Goal: Information Seeking & Learning: Understand process/instructions

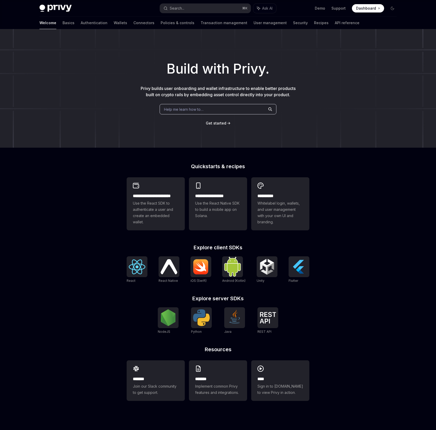
click at [57, 24] on div "Welcome Basics Authentication Wallets Connectors Policies & controls Transactio…" at bounding box center [199, 23] width 320 height 12
click at [81, 23] on link "Authentication" at bounding box center [94, 23] width 27 height 12
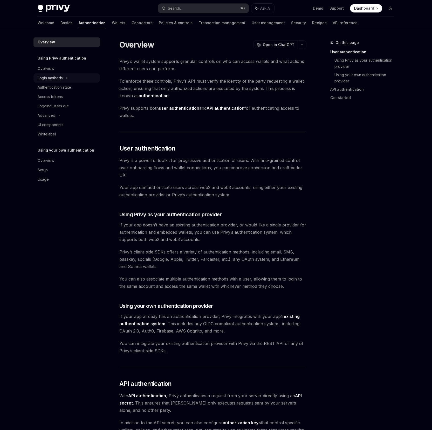
click at [58, 81] on div "Login methods" at bounding box center [50, 78] width 25 height 6
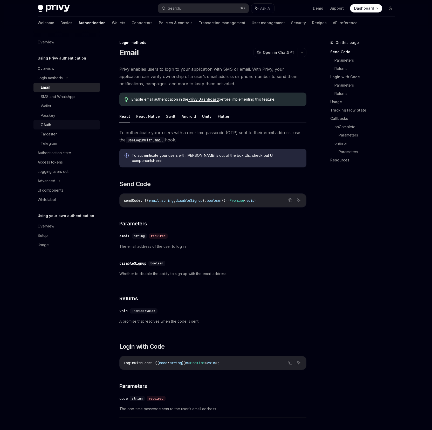
click at [55, 120] on link "OAuth" at bounding box center [66, 124] width 66 height 9
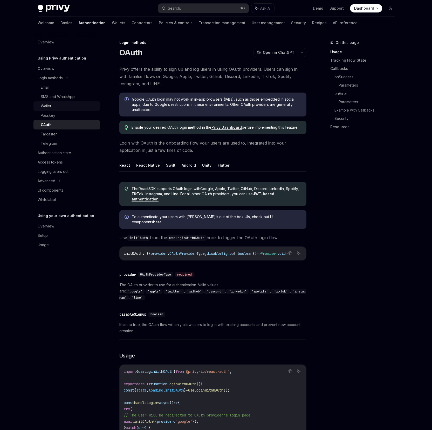
click at [65, 101] on link "Wallet" at bounding box center [66, 105] width 66 height 9
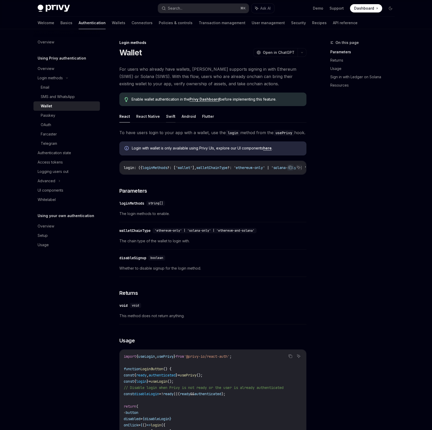
click at [171, 120] on button "Swift" at bounding box center [170, 116] width 9 height 12
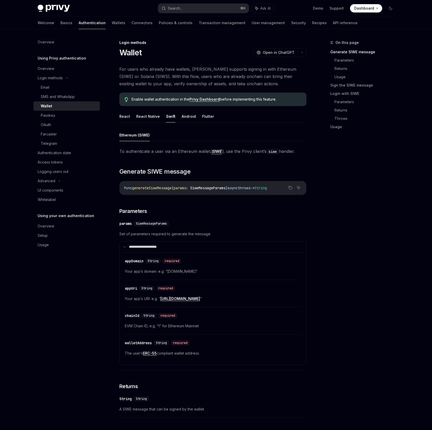
click at [221, 151] on link "SIWE" at bounding box center [217, 151] width 10 height 5
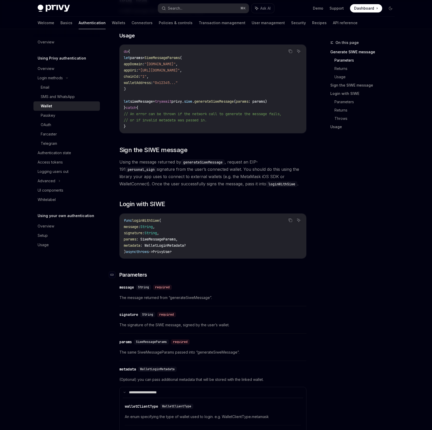
scroll to position [404, 0]
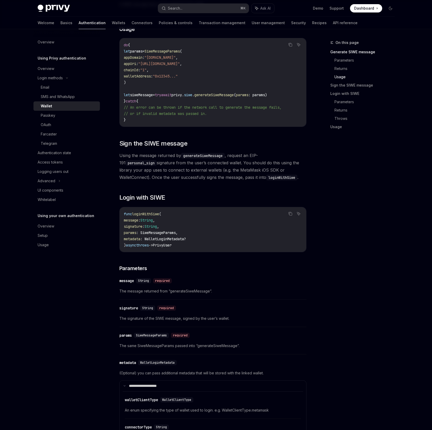
click at [210, 171] on span "Using the message returned by generateSiweMessage , request an EIP-191 personal…" at bounding box center [212, 166] width 187 height 29
drag, startPoint x: 210, startPoint y: 171, endPoint x: 232, endPoint y: 172, distance: 22.4
click at [232, 172] on span "Using the message returned by generateSiweMessage , request an EIP-191 personal…" at bounding box center [212, 166] width 187 height 29
click at [231, 172] on span "Using the message returned by generateSiweMessage , request an EIP-191 personal…" at bounding box center [212, 166] width 187 height 29
drag, startPoint x: 231, startPoint y: 172, endPoint x: 214, endPoint y: 171, distance: 16.9
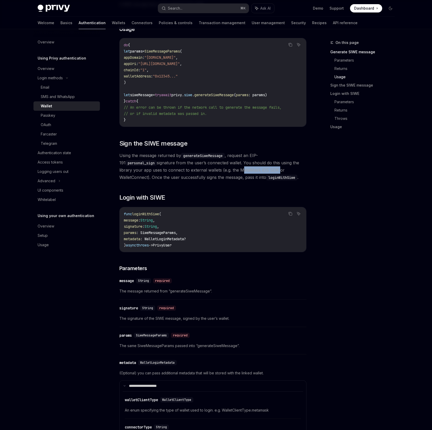
click at [214, 171] on span "Using the message returned by generateSiweMessage , request an EIP-191 personal…" at bounding box center [212, 166] width 187 height 29
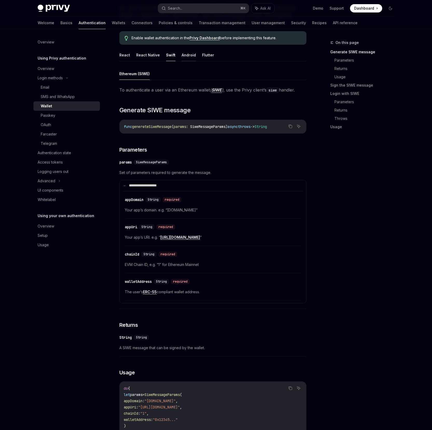
scroll to position [0, 0]
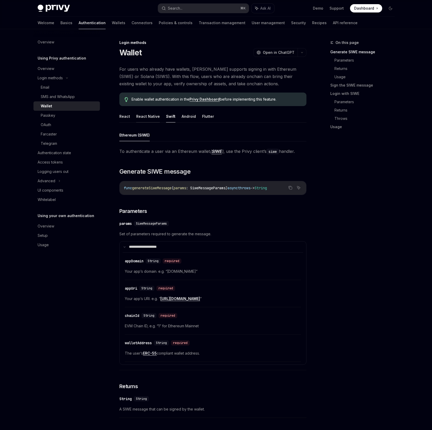
click at [141, 117] on button "React Native" at bounding box center [148, 116] width 24 height 12
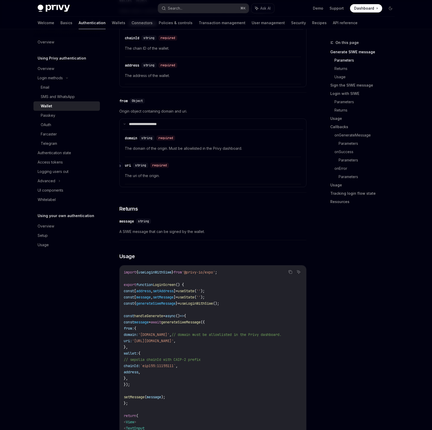
scroll to position [322, 0]
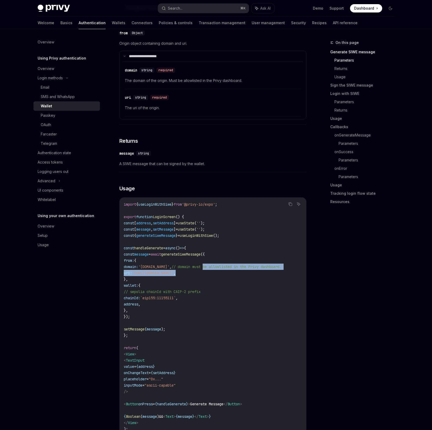
drag, startPoint x: 229, startPoint y: 271, endPoint x: 299, endPoint y: 274, distance: 70.4
click at [299, 274] on code "import { useLoginWithSiwe } from '@privy-io/expo' ; export function LoginScreen…" at bounding box center [213, 319] width 178 height 237
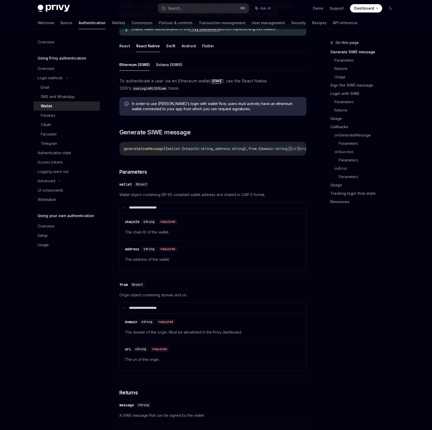
scroll to position [32, 0]
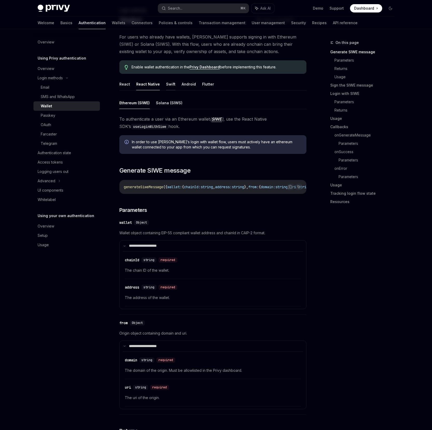
click at [169, 86] on button "Swift" at bounding box center [170, 84] width 9 height 12
type textarea "*"
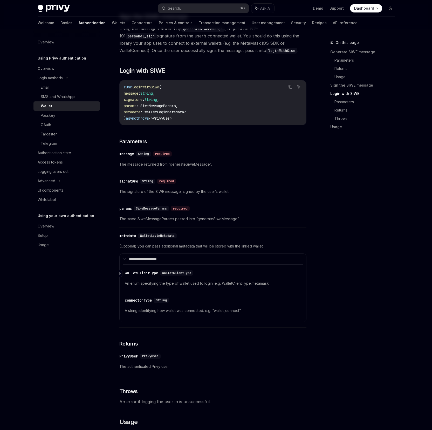
scroll to position [804, 0]
